Goal: Obtain resource: Download file/media

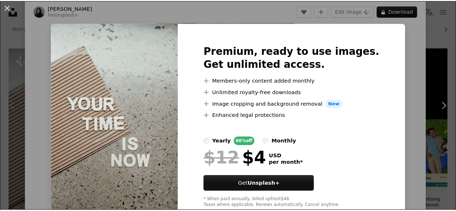
scroll to position [20, 0]
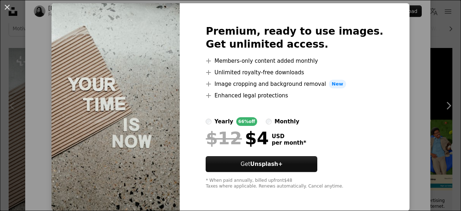
click at [431, 98] on div "An X shape Premium, ready to use images. Get unlimited access. A plus sign Memb…" at bounding box center [230, 105] width 461 height 211
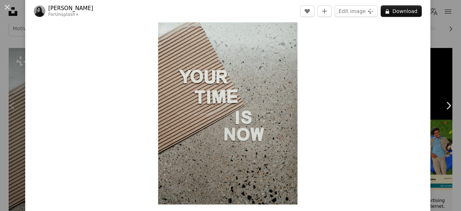
click at [436, 33] on div "An X shape Chevron left Chevron right [PERSON_NAME] For Unsplash+ A heart A plu…" at bounding box center [230, 105] width 461 height 211
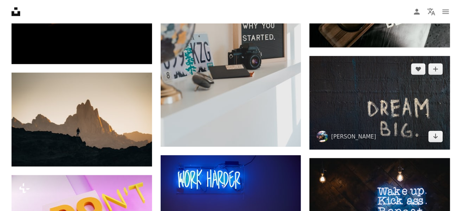
scroll to position [563, 0]
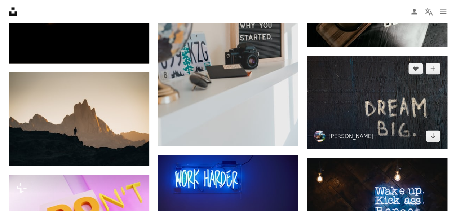
click at [380, 88] on img at bounding box center [377, 102] width 141 height 93
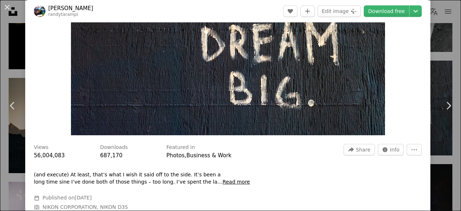
scroll to position [103, 0]
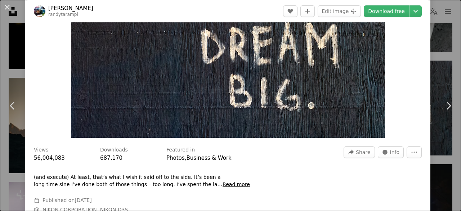
click at [239, 68] on img "Zoom in on this image" at bounding box center [228, 33] width 314 height 209
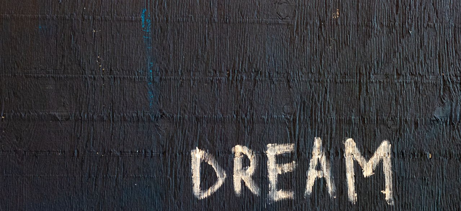
scroll to position [45, 0]
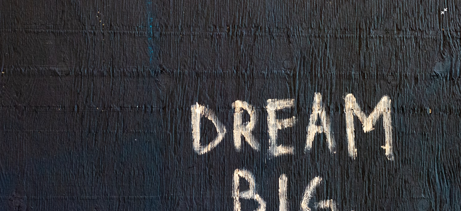
click at [239, 68] on img "Zoom out on this image" at bounding box center [231, 109] width 462 height 308
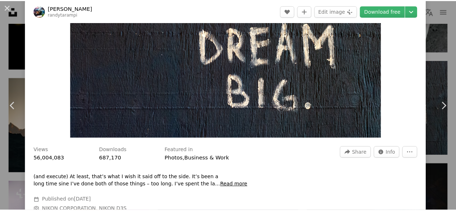
scroll to position [32, 0]
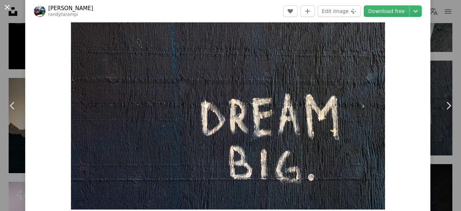
click at [8, 11] on button "An X shape" at bounding box center [7, 7] width 9 height 9
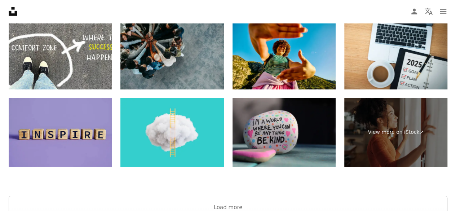
scroll to position [1193, 0]
